Goal: Task Accomplishment & Management: Manage account settings

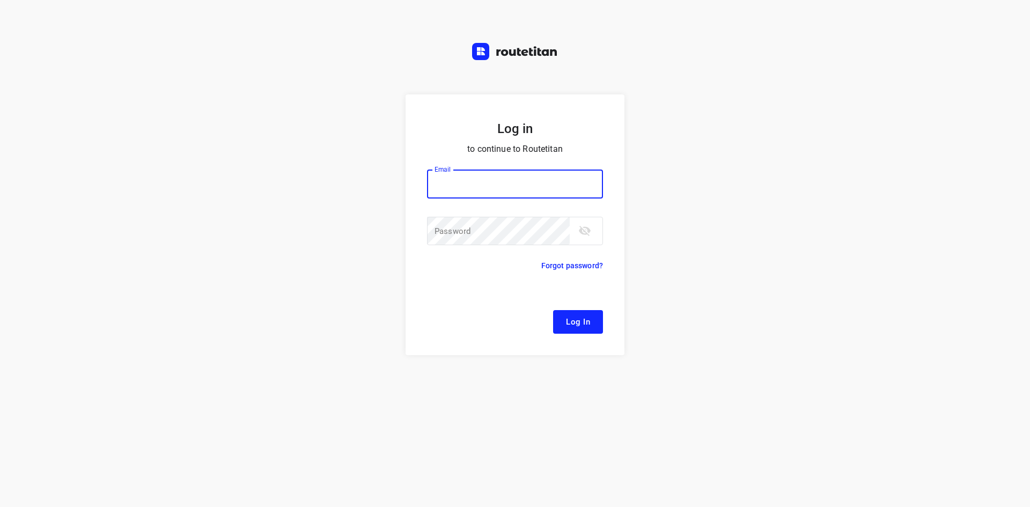
click at [553, 310] on button "Log In" at bounding box center [578, 322] width 50 height 24
type input "[EMAIL_ADDRESS][DOMAIN_NAME]"
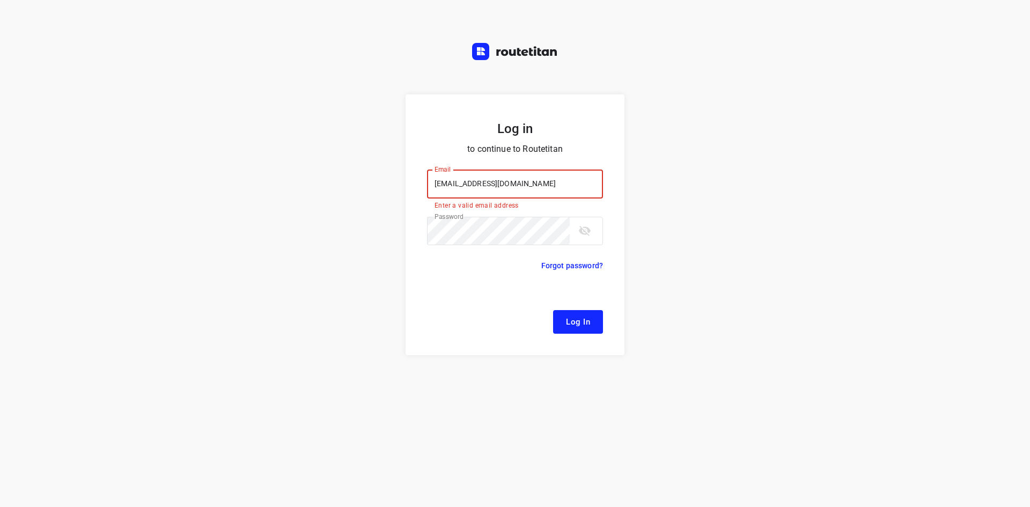
click at [589, 318] on span "Log In" at bounding box center [578, 322] width 24 height 14
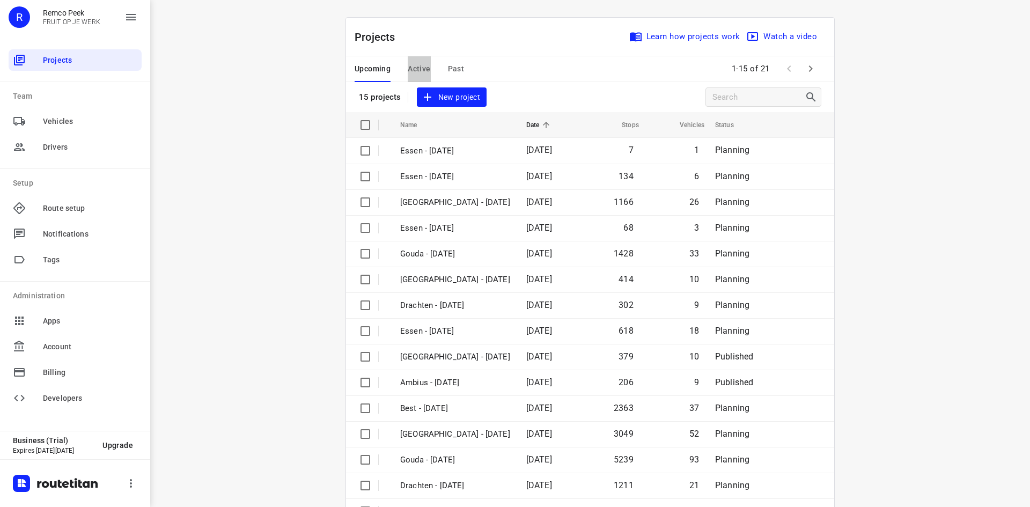
click at [412, 64] on span "Active" at bounding box center [419, 68] width 23 height 13
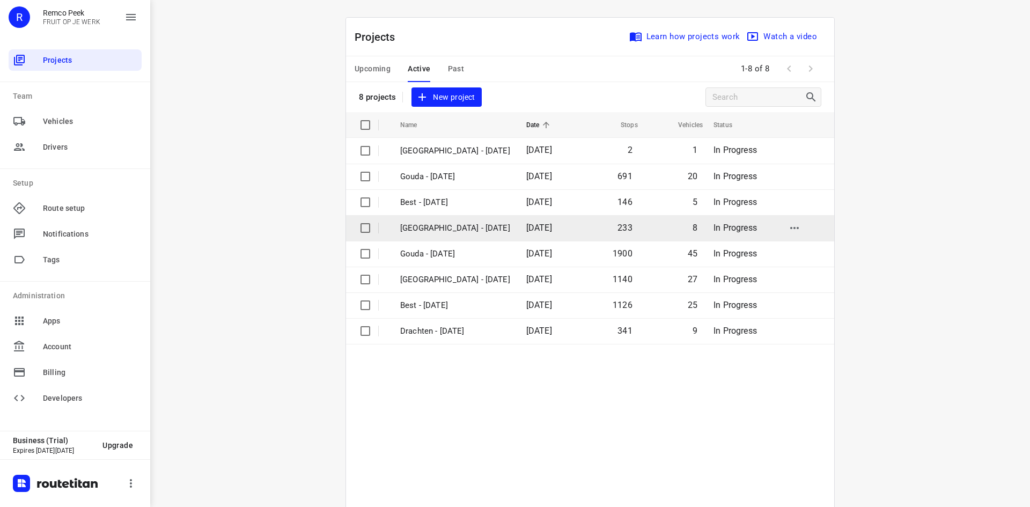
click at [432, 217] on td "[GEOGRAPHIC_DATA] - [DATE]" at bounding box center [454, 228] width 128 height 26
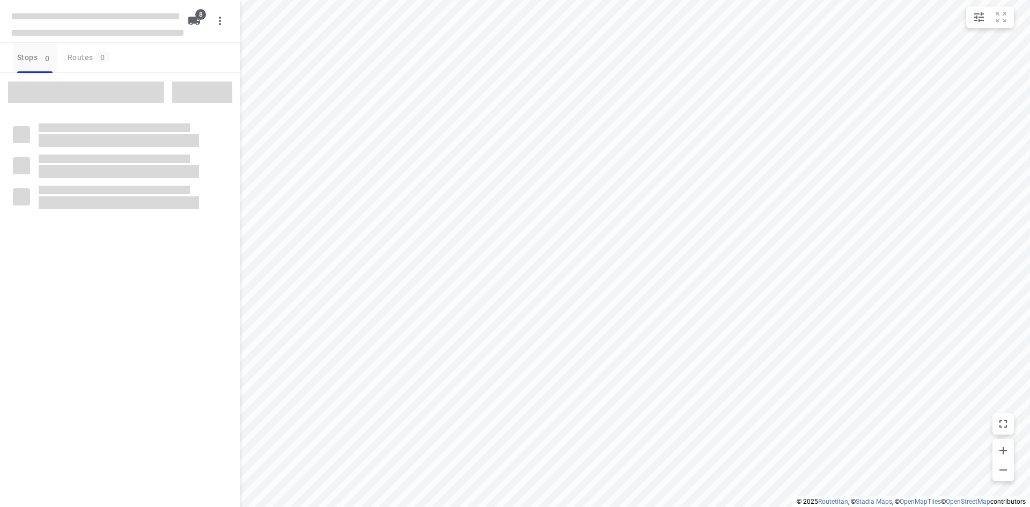
checkbox input "true"
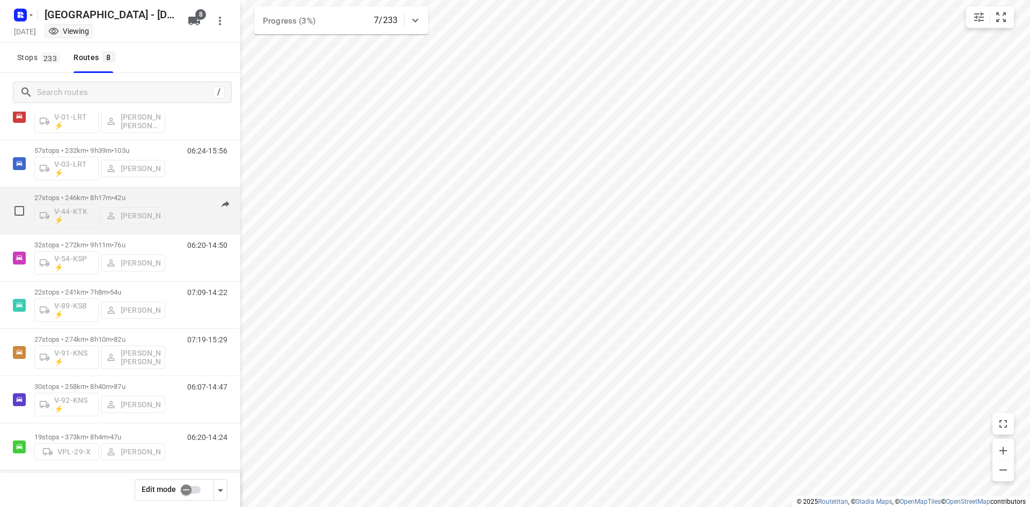
scroll to position [52, 0]
